Goal: Task Accomplishment & Management: Complete application form

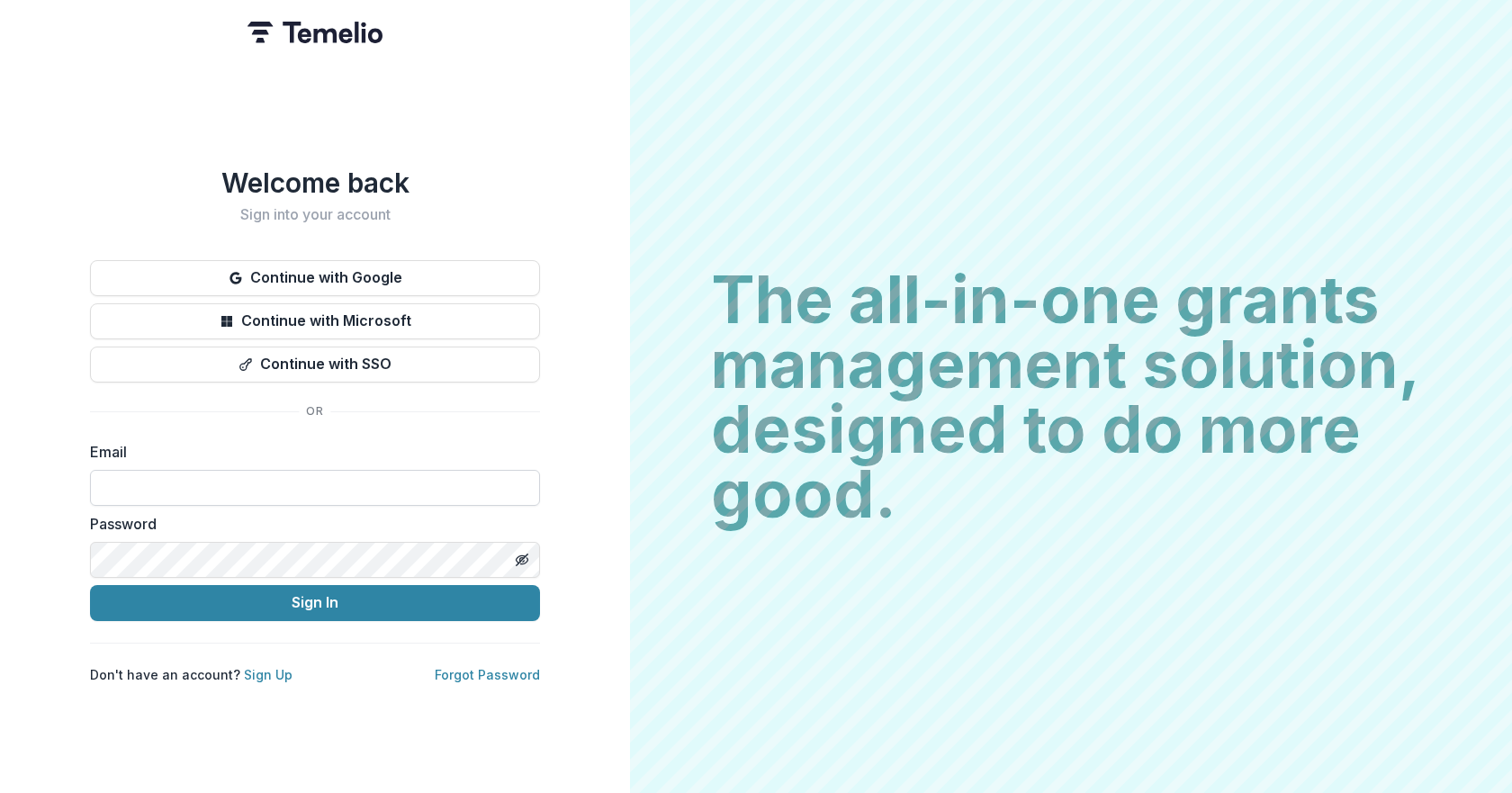
click at [117, 476] on input at bounding box center [315, 488] width 450 height 36
type input "**********"
click at [515, 553] on icon "Toggle password visibility" at bounding box center [522, 560] width 15 height 15
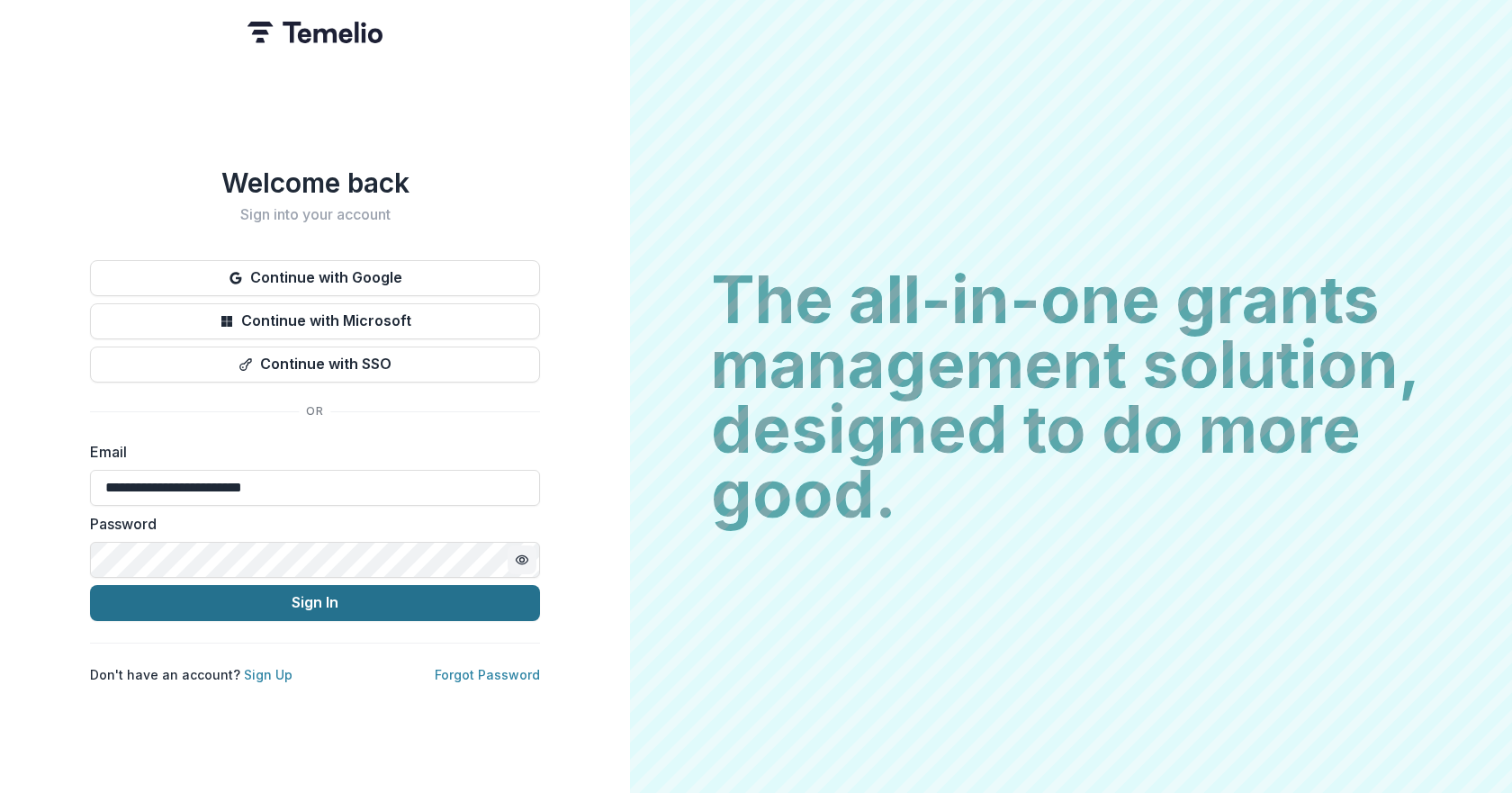
click at [406, 592] on button "Sign In" at bounding box center [315, 602] width 450 height 36
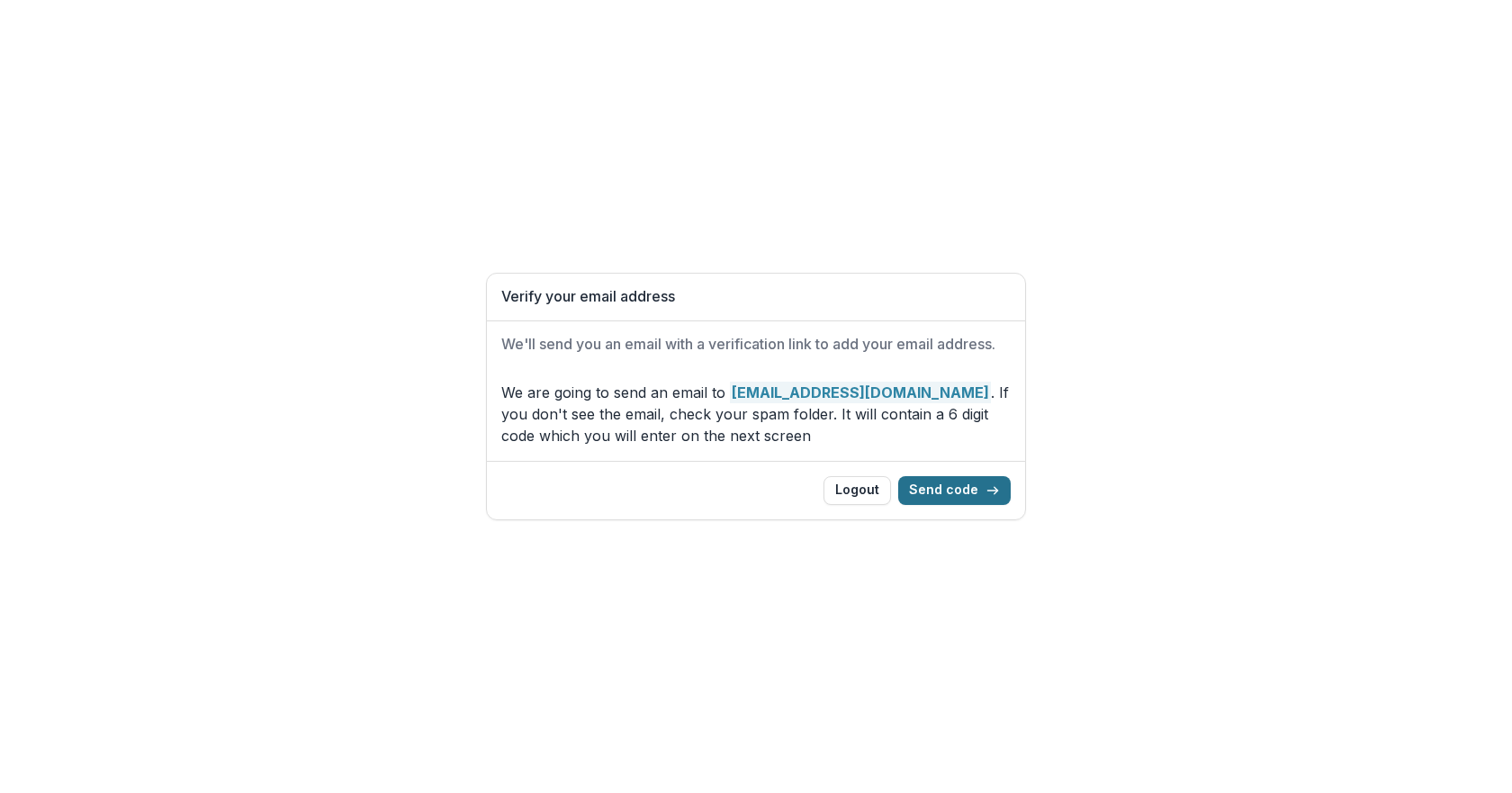
click at [947, 490] on button "Send code" at bounding box center [954, 489] width 113 height 28
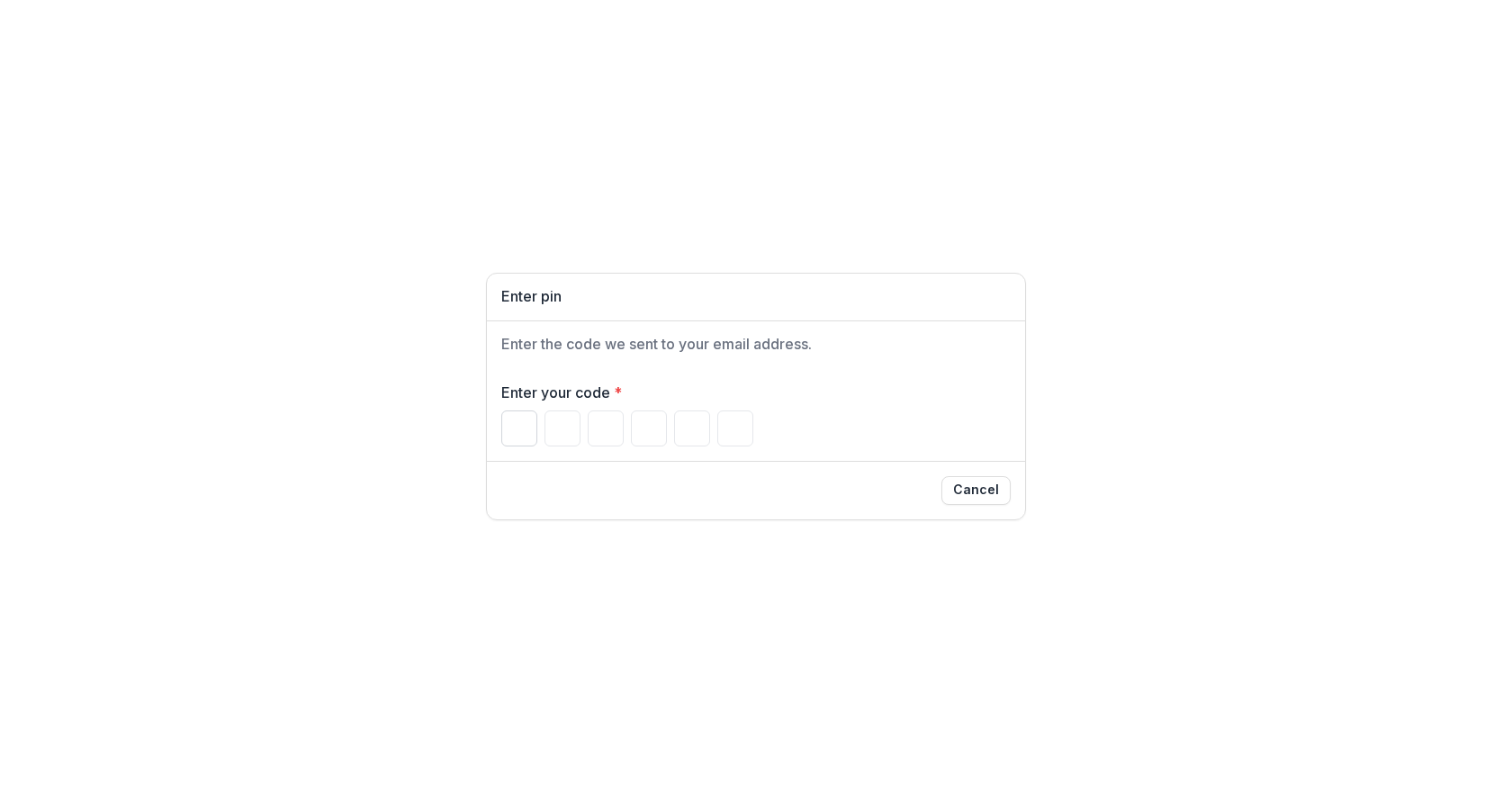
click at [506, 428] on input "Please enter your pin code" at bounding box center [519, 428] width 36 height 36
type input "*"
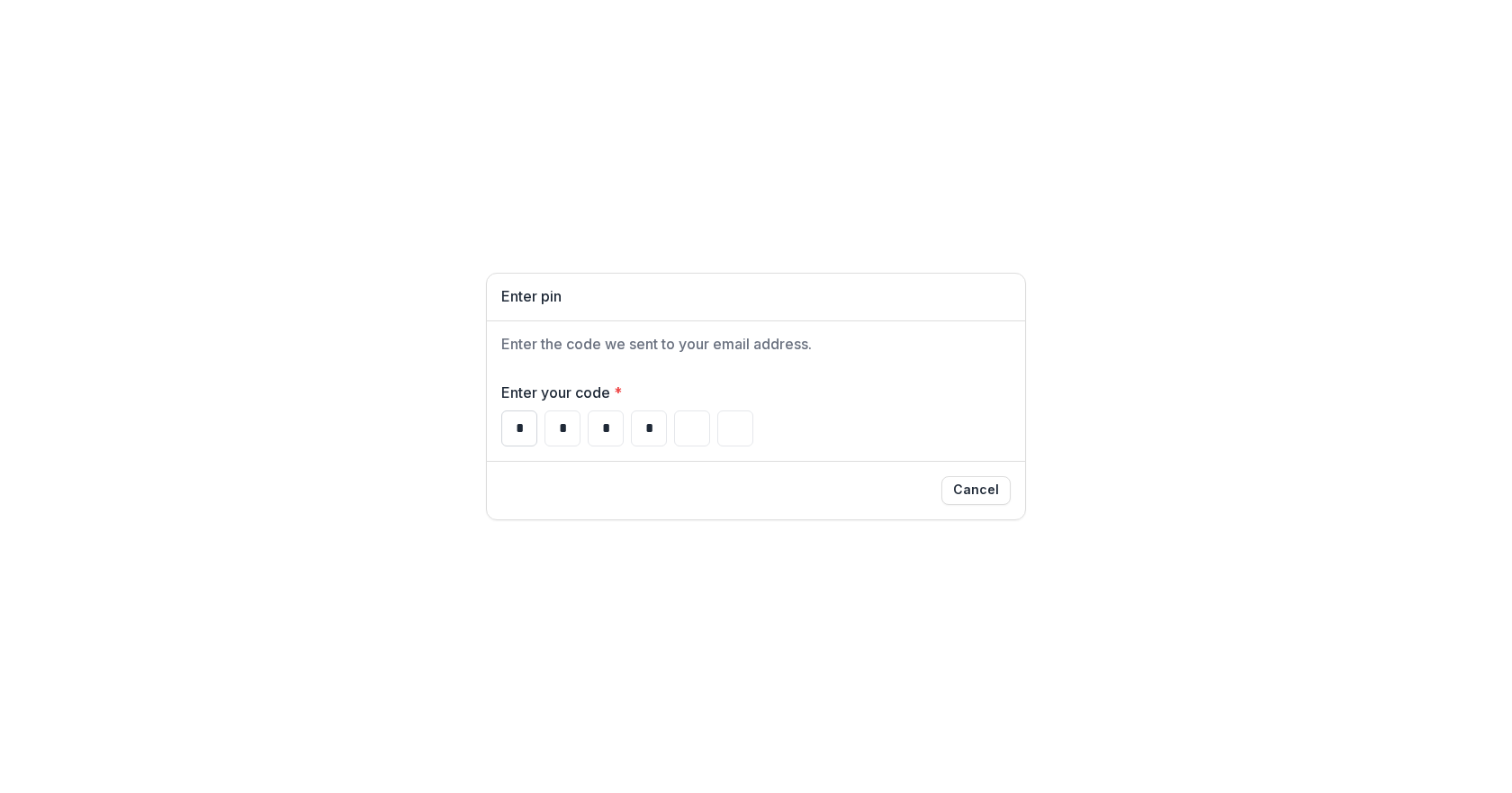
type input "*"
